Goal: Information Seeking & Learning: Learn about a topic

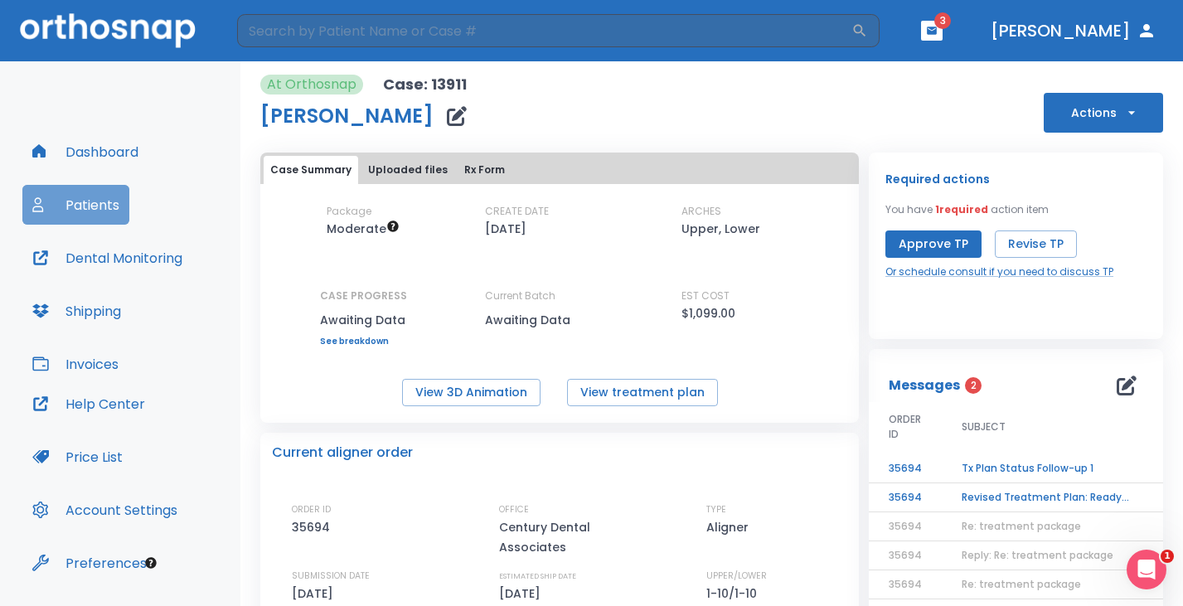
click at [92, 203] on button "Patients" at bounding box center [75, 205] width 107 height 40
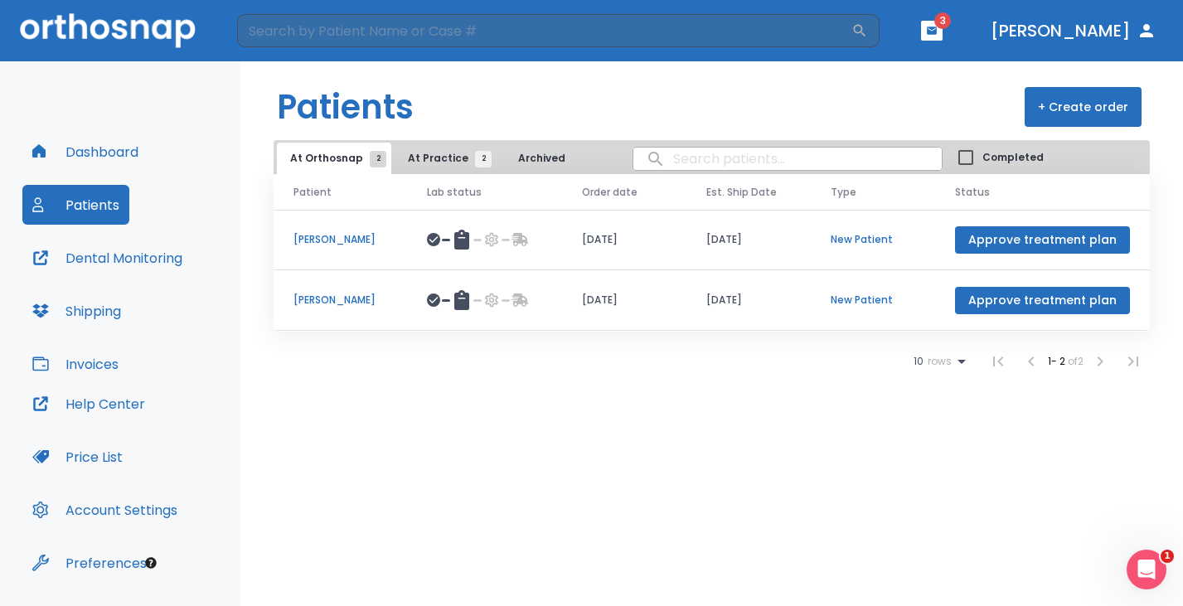
click at [352, 241] on p "[PERSON_NAME]" at bounding box center [340, 239] width 94 height 15
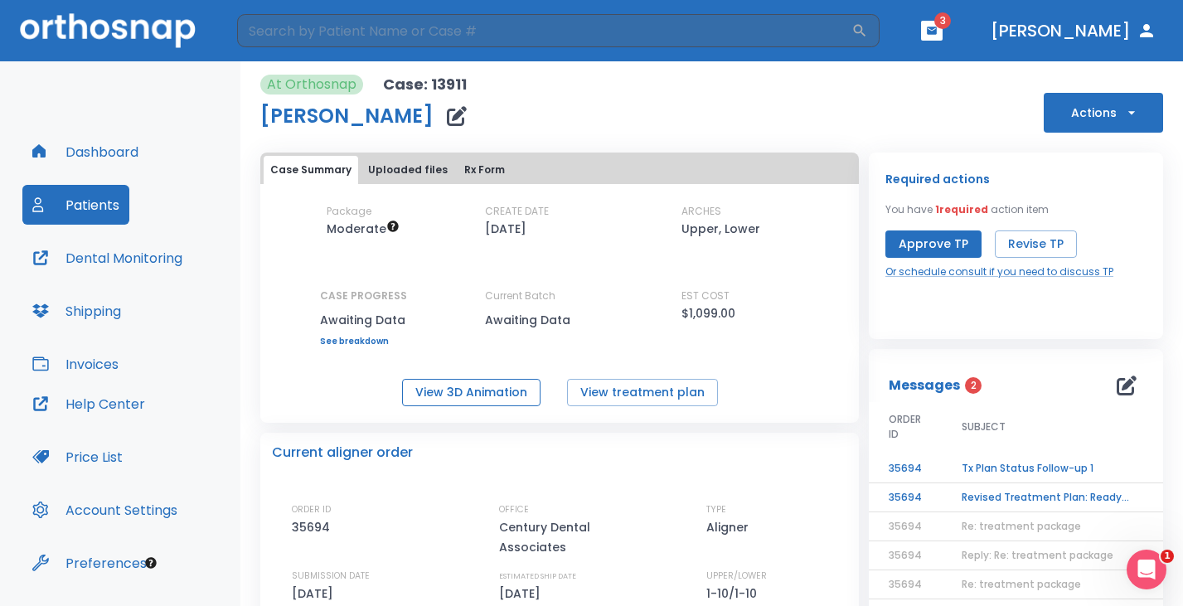
scroll to position [83, 0]
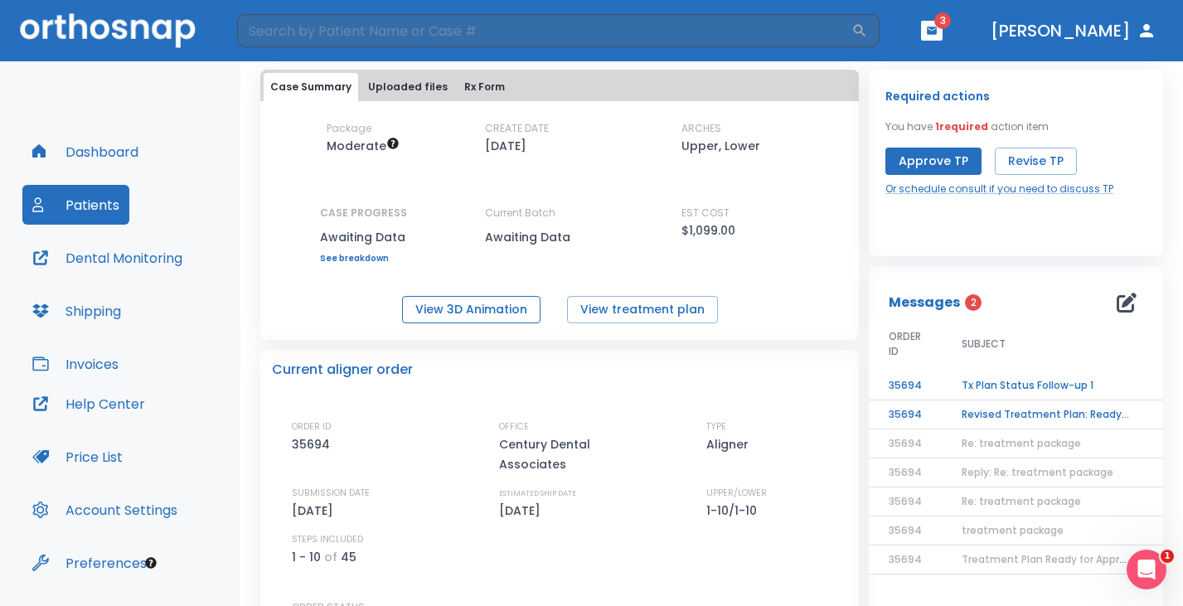
click at [487, 307] on button "View 3D Animation" at bounding box center [471, 309] width 138 height 27
click at [86, 205] on button "Patients" at bounding box center [75, 205] width 107 height 40
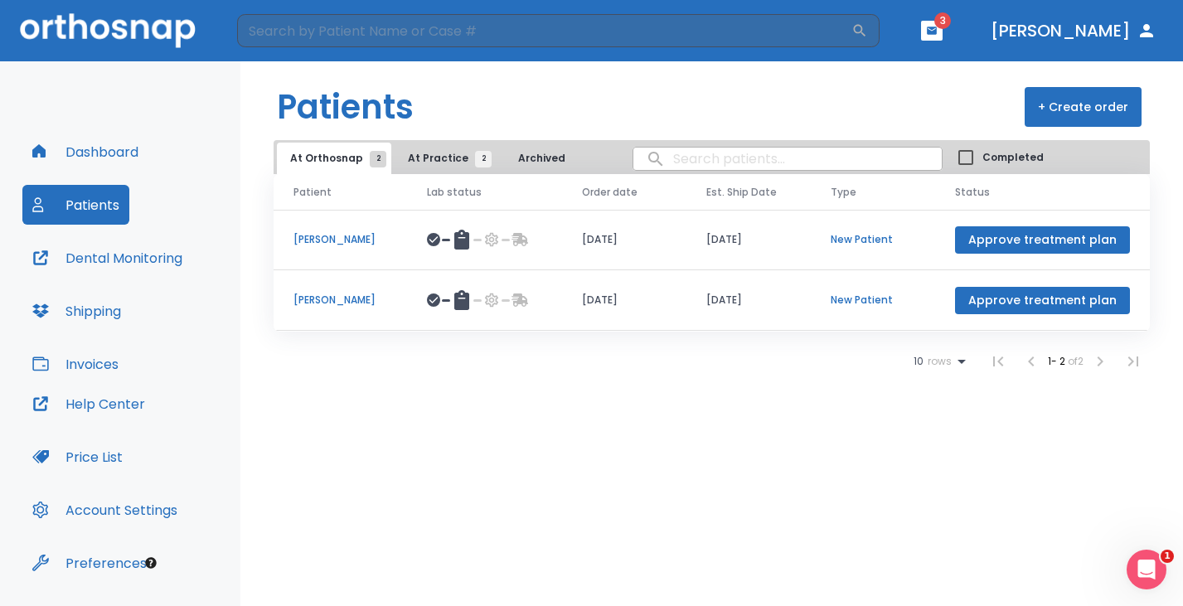
click at [387, 297] on p "[PERSON_NAME]" at bounding box center [340, 300] width 94 height 15
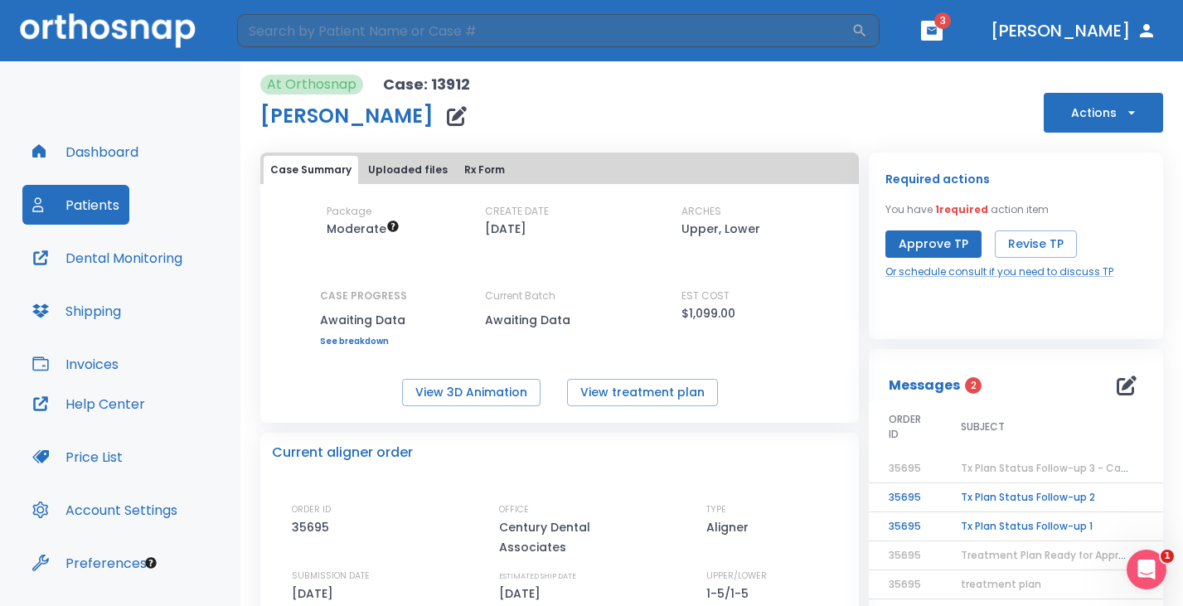
click at [102, 201] on button "Patients" at bounding box center [75, 205] width 107 height 40
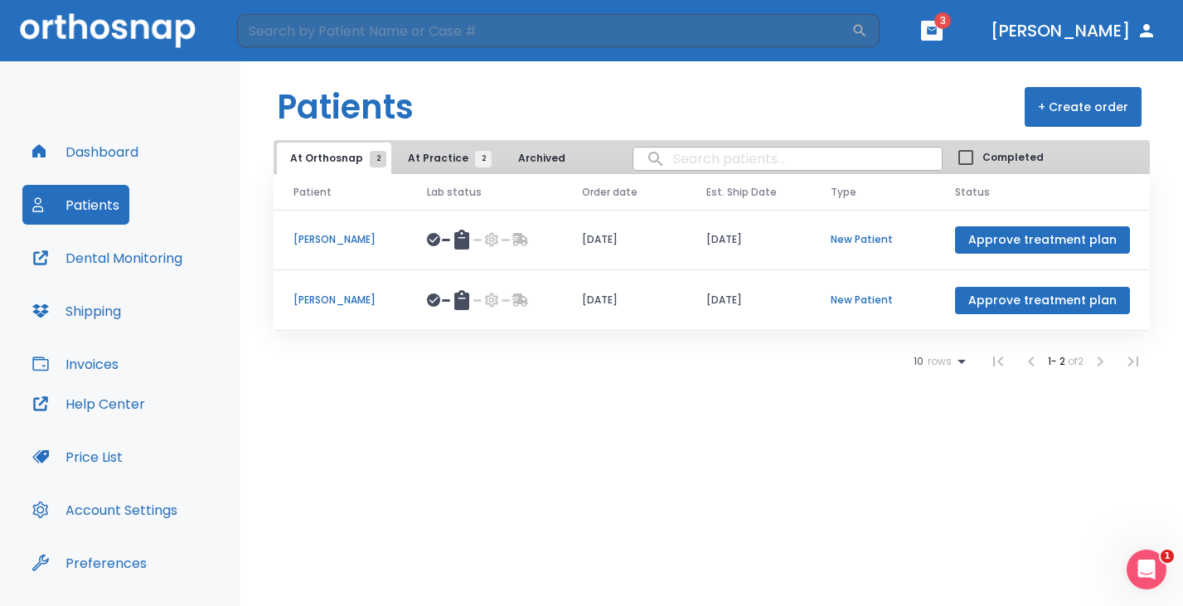
click at [339, 235] on p "[PERSON_NAME]" at bounding box center [340, 239] width 94 height 15
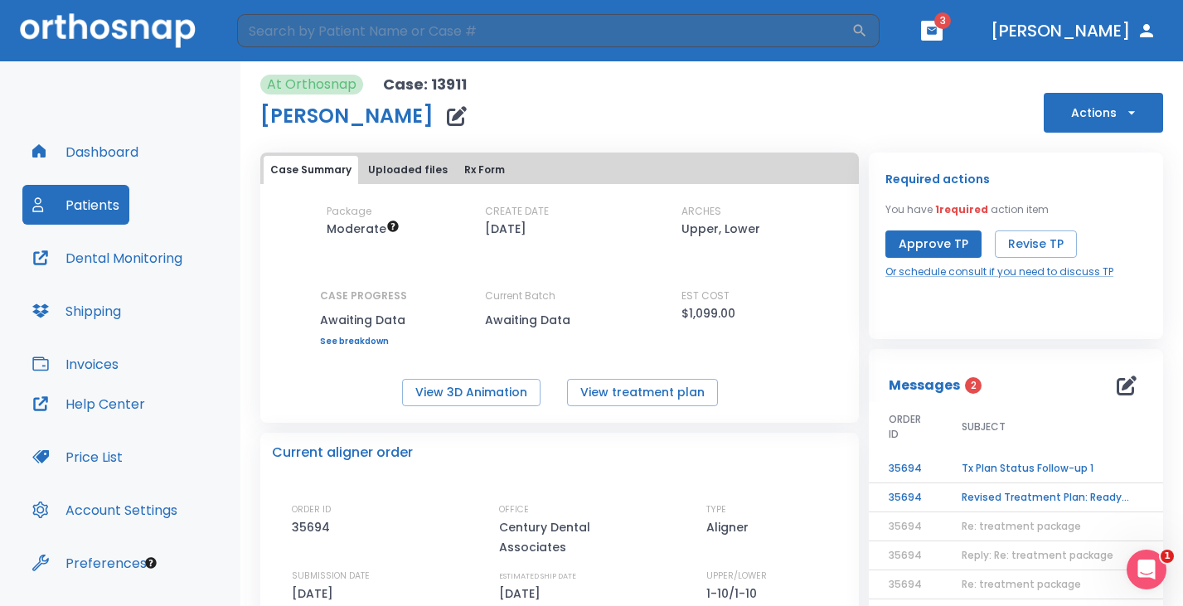
click at [91, 206] on button "Patients" at bounding box center [75, 205] width 107 height 40
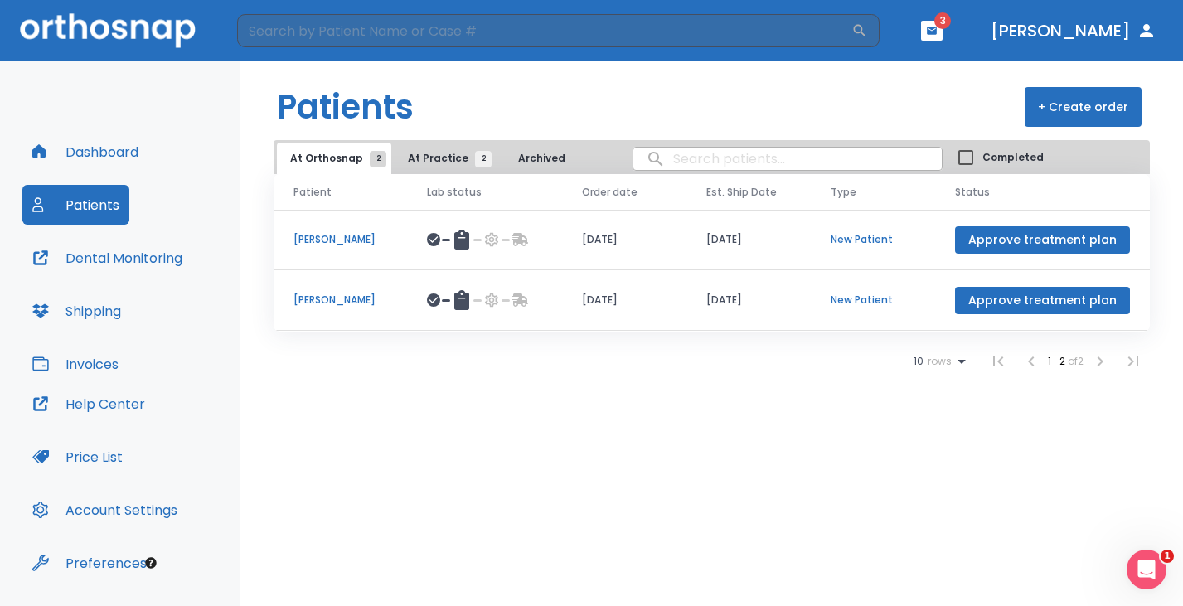
click at [361, 299] on p "[PERSON_NAME]" at bounding box center [340, 300] width 94 height 15
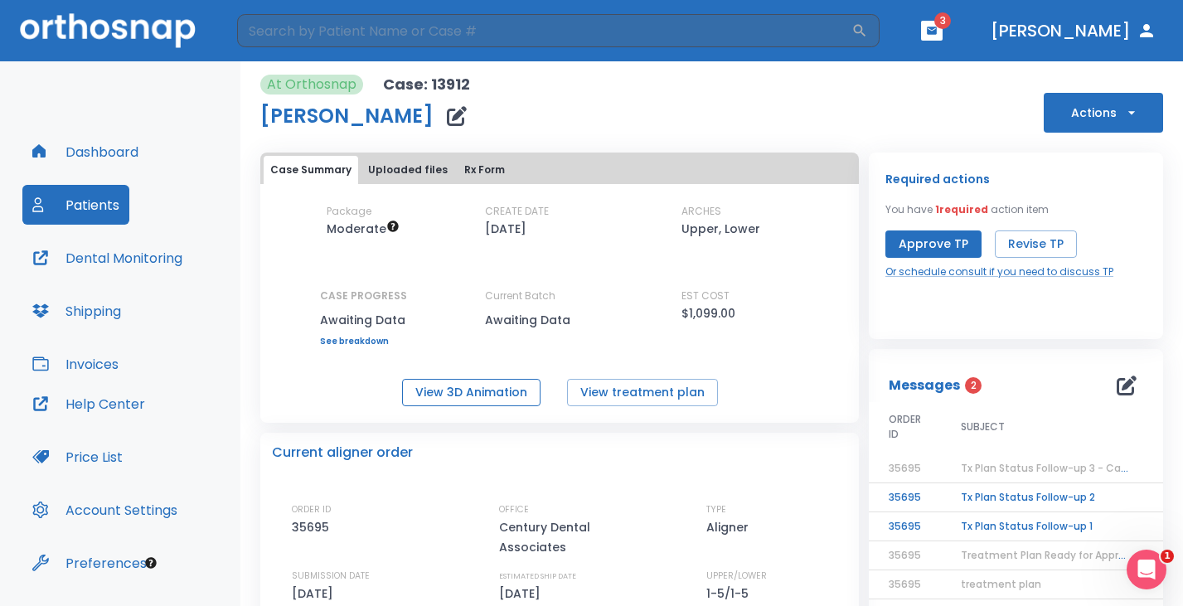
click at [470, 395] on button "View 3D Animation" at bounding box center [471, 392] width 138 height 27
